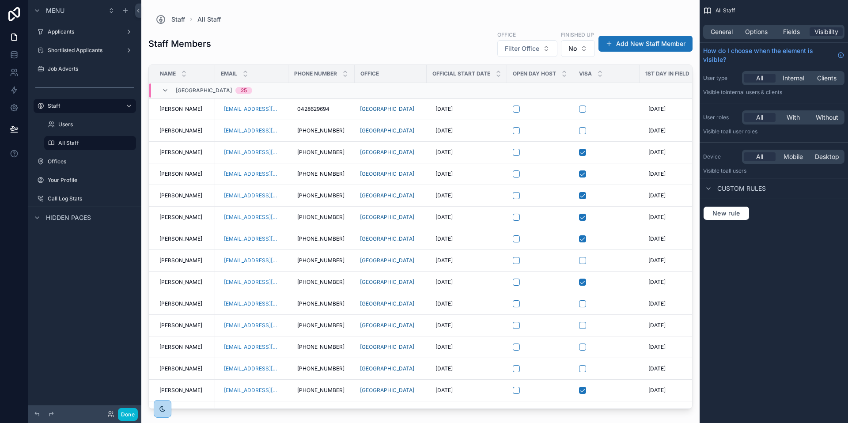
scroll to position [0, 390]
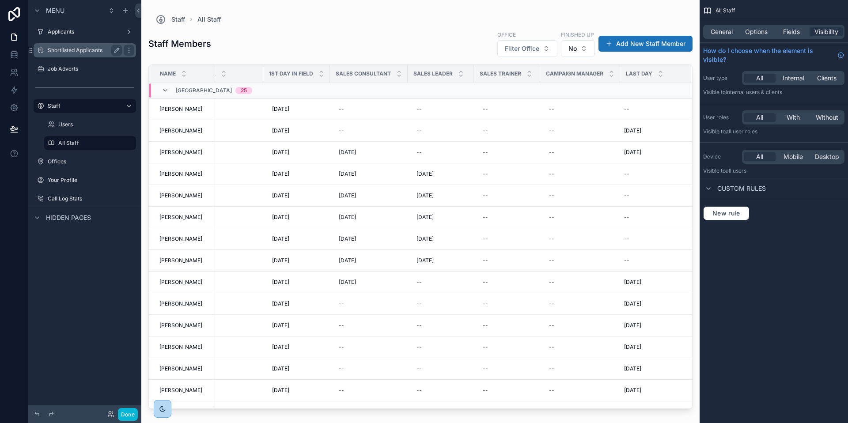
click at [76, 50] on label "Shortlisted Applicants" at bounding box center [83, 50] width 71 height 7
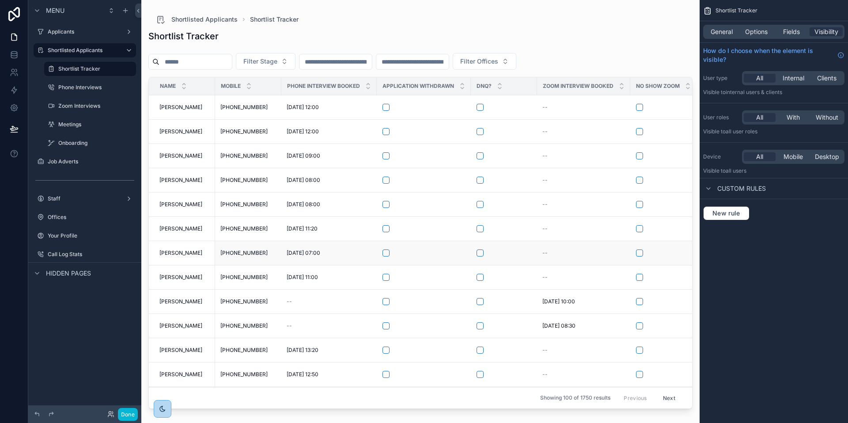
click at [157, 251] on td "[PERSON_NAME] [PERSON_NAME]" at bounding box center [182, 253] width 66 height 24
click at [162, 252] on span "[PERSON_NAME]" at bounding box center [181, 253] width 43 height 7
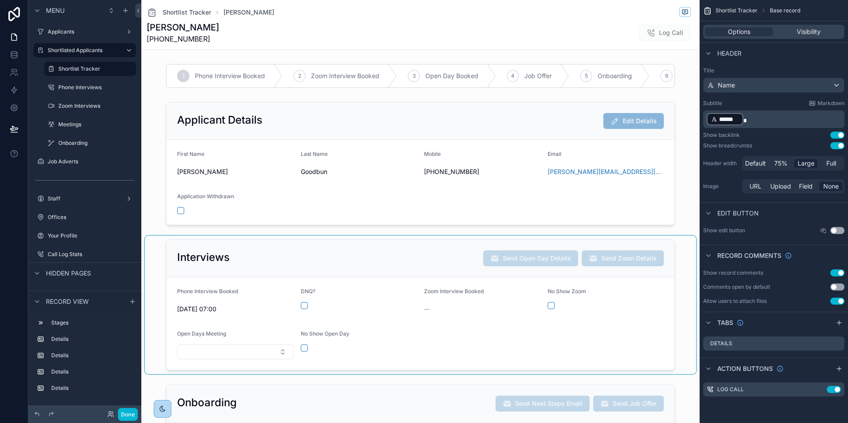
click at [347, 276] on div "scrollable content" at bounding box center [421, 305] width 552 height 138
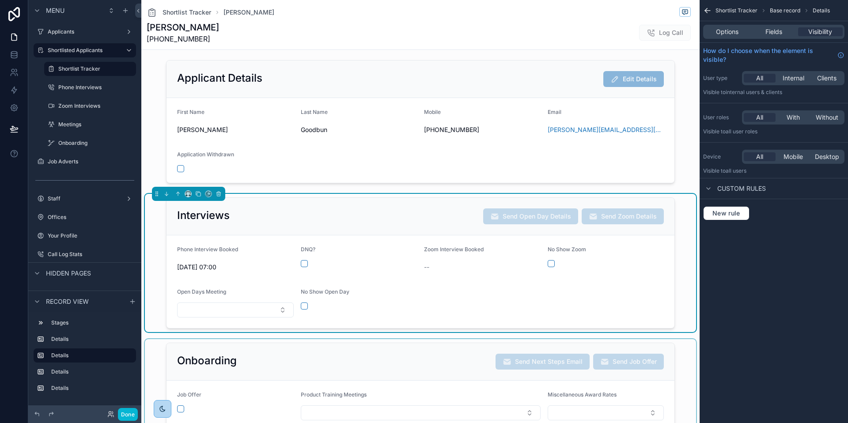
scroll to position [91, 0]
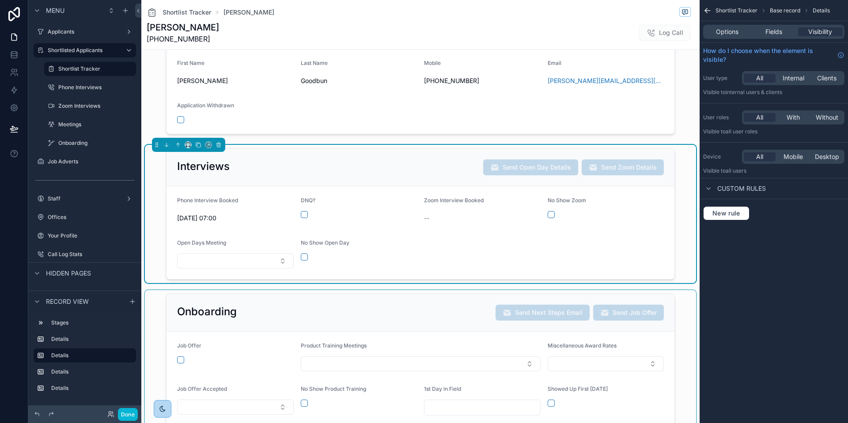
click at [412, 302] on div "scrollable content" at bounding box center [421, 360] width 552 height 140
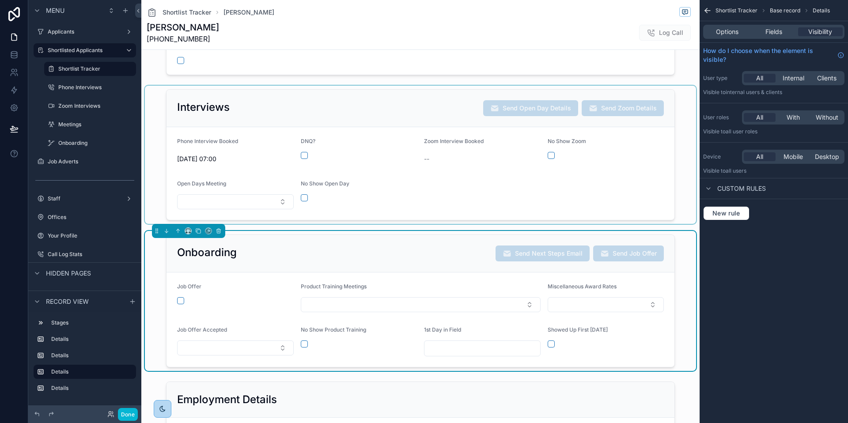
scroll to position [270, 0]
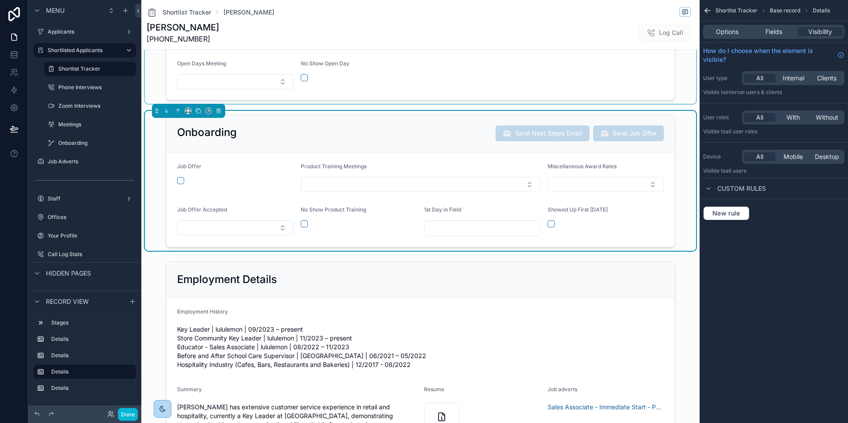
click at [602, 217] on div "Showed Up First [DATE]" at bounding box center [606, 211] width 117 height 11
click at [576, 152] on div "Onboarding Send Next Steps Email Send Job Offer" at bounding box center [421, 134] width 508 height 38
click at [739, 29] on div "Options" at bounding box center [727, 31] width 45 height 9
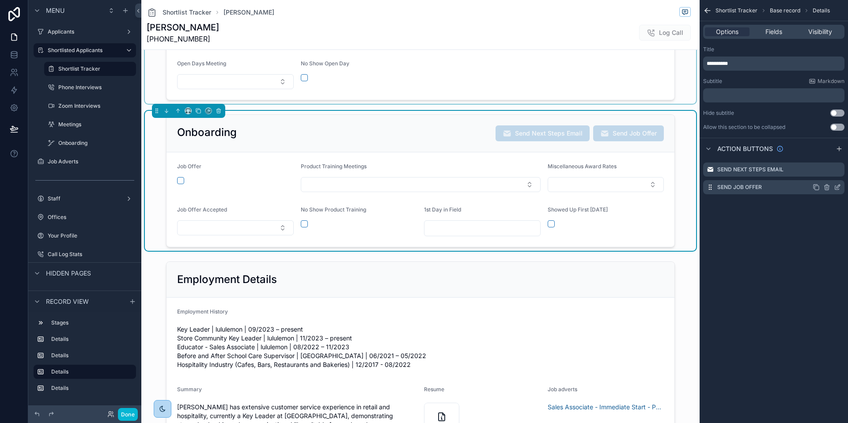
click at [839, 187] on icon "scrollable content" at bounding box center [839, 187] width 4 height 4
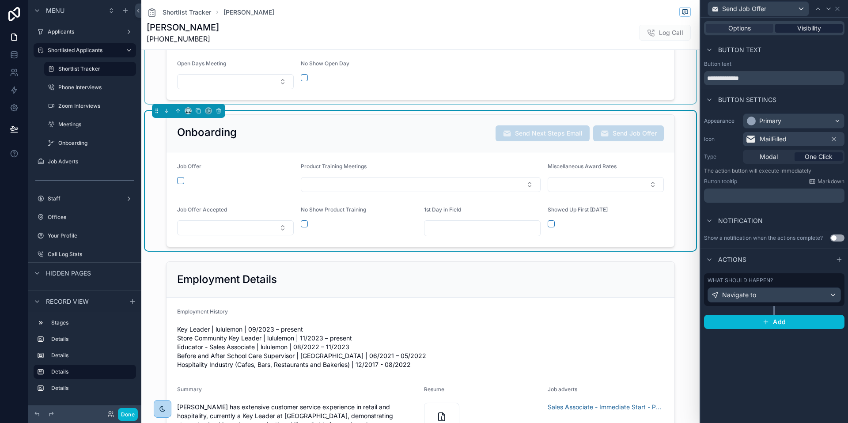
click at [805, 30] on span "Visibility" at bounding box center [810, 28] width 24 height 9
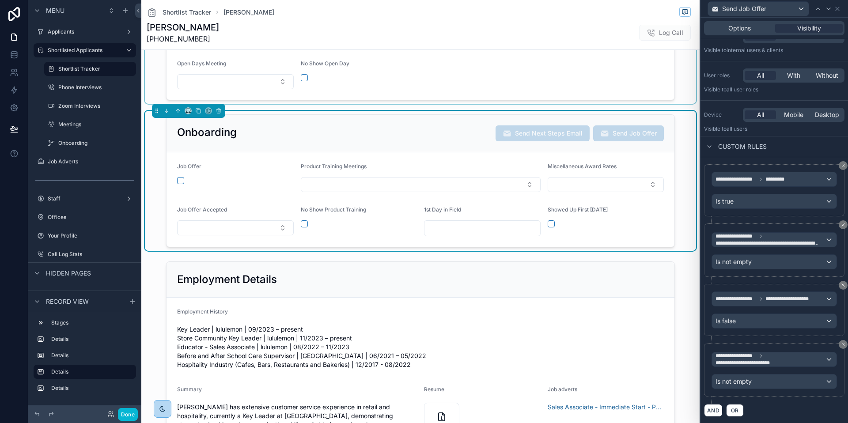
click at [743, 36] on div "Options Visibility" at bounding box center [775, 28] width 148 height 21
click at [743, 31] on span "Options" at bounding box center [740, 28] width 23 height 9
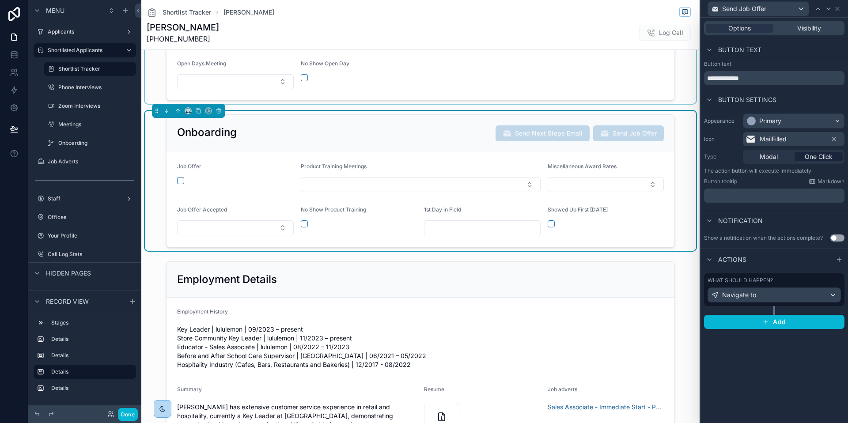
click at [775, 282] on div "What should happen?" at bounding box center [774, 280] width 133 height 7
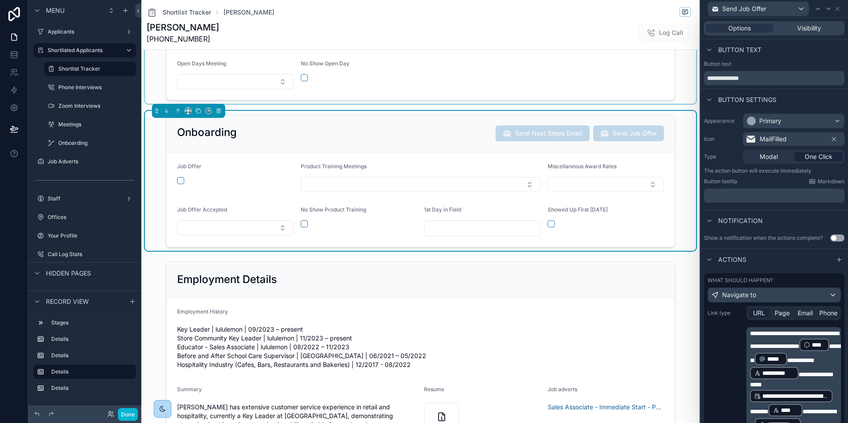
scroll to position [187, 0]
